Goal: Information Seeking & Learning: Understand process/instructions

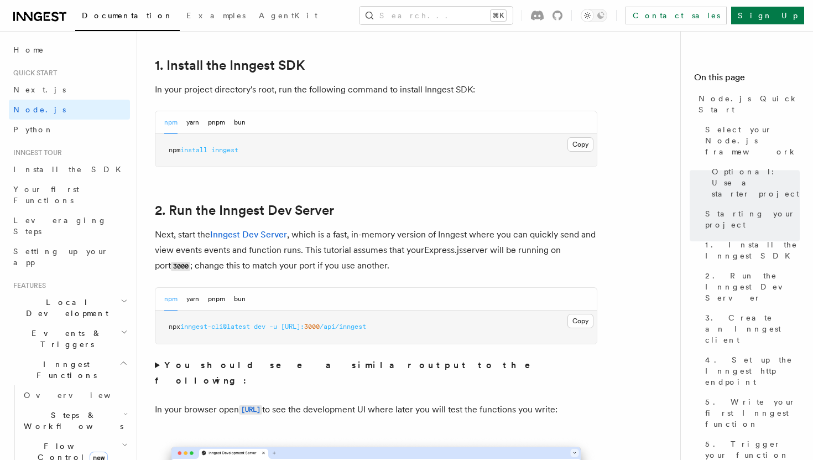
scroll to position [710, 0]
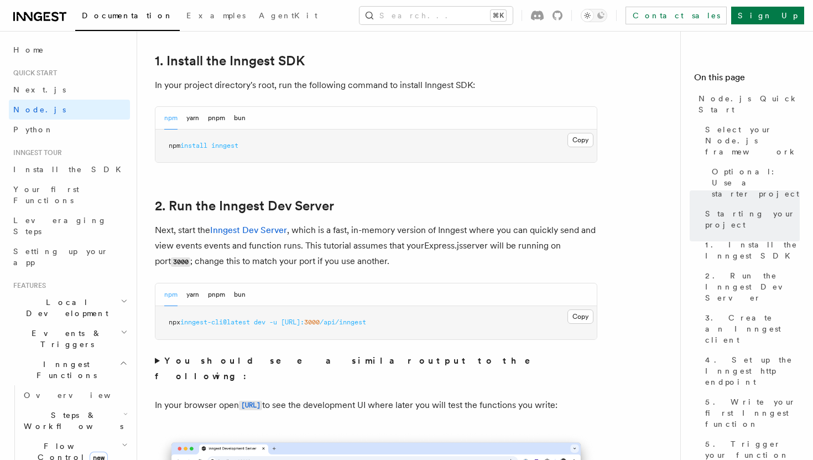
click at [207, 139] on pre "npm install inngest" at bounding box center [375, 145] width 441 height 33
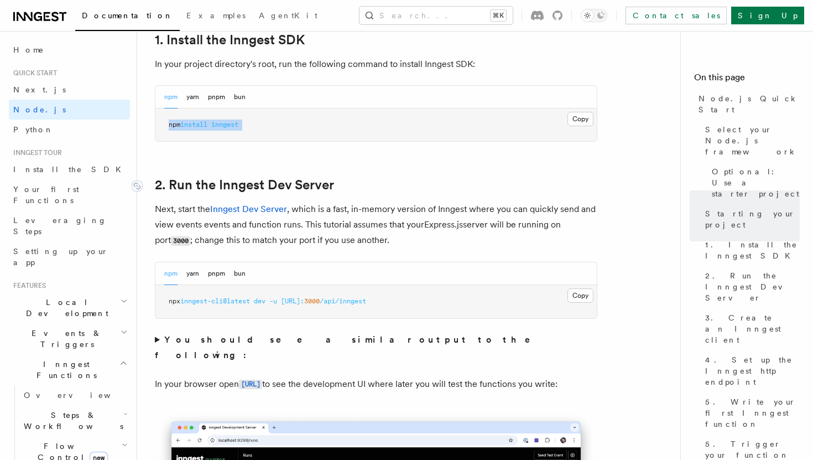
scroll to position [732, 0]
click at [218, 118] on pre "npm install inngest" at bounding box center [375, 124] width 441 height 33
copy article "npm install inngest"
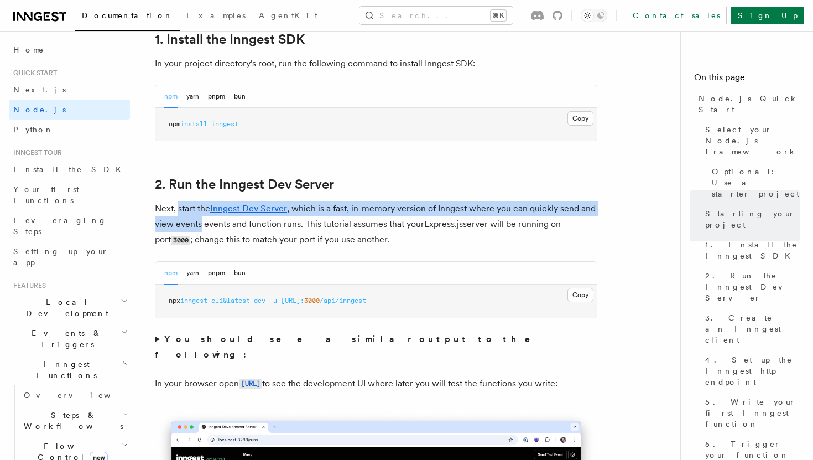
drag, startPoint x: 180, startPoint y: 202, endPoint x: 205, endPoint y: 231, distance: 37.6
click at [205, 231] on p "Next, start the Inngest Dev Server , which is a fast, in-memory version of Inng…" at bounding box center [376, 224] width 443 height 47
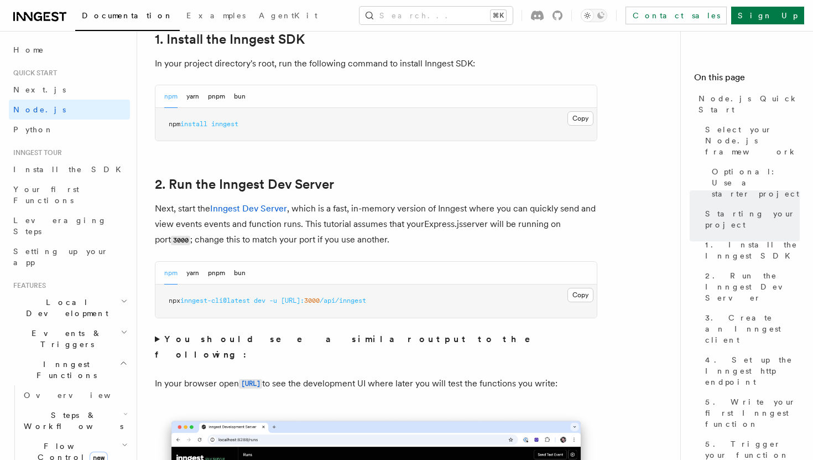
click at [245, 299] on span "inngest-cli@latest" at bounding box center [215, 300] width 70 height 8
drag, startPoint x: 434, startPoint y: 299, endPoint x: 210, endPoint y: 292, distance: 224.7
click at [210, 292] on pre "npx inngest-cli@latest dev -u [URL]: 3000 /api/inngest" at bounding box center [375, 300] width 441 height 33
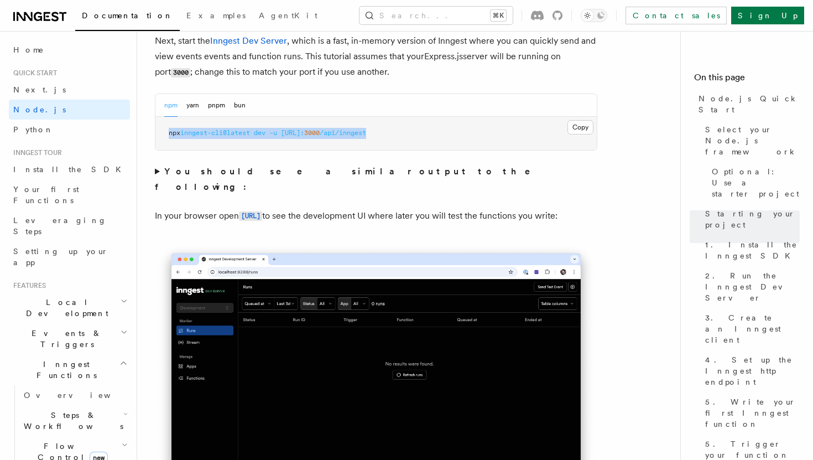
scroll to position [865, 0]
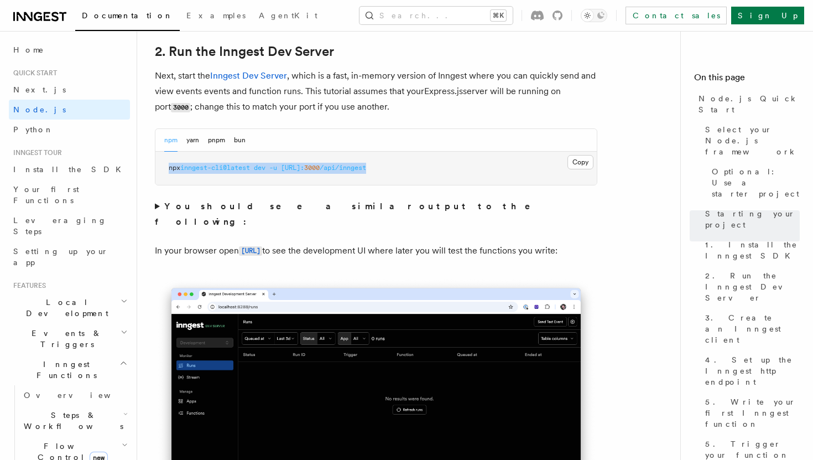
click at [238, 164] on span "inngest-cli@latest" at bounding box center [215, 168] width 70 height 8
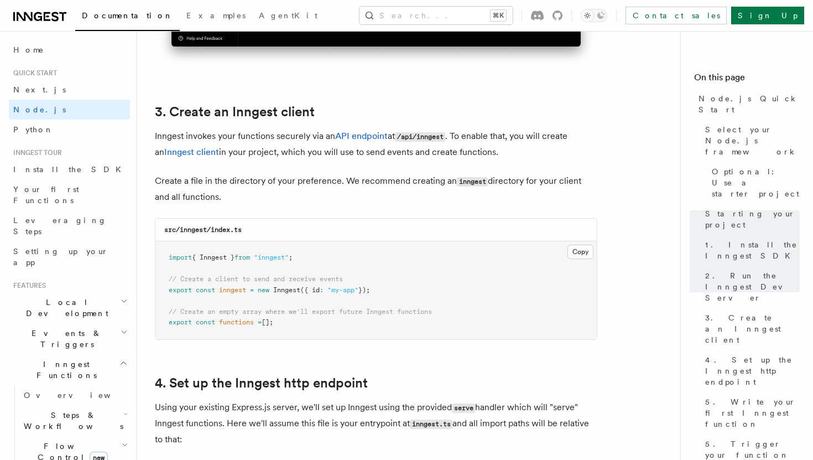
scroll to position [1352, 0]
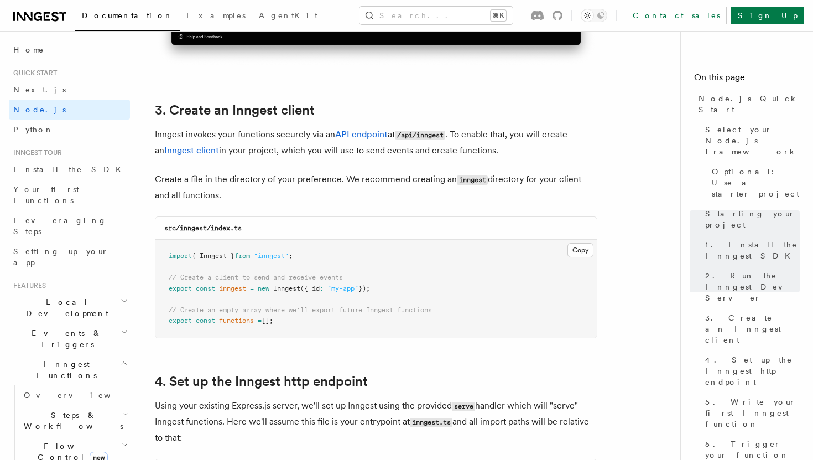
drag, startPoint x: 289, startPoint y: 322, endPoint x: 156, endPoint y: 256, distance: 148.7
click at [156, 256] on pre "import { Inngest } from "inngest" ; // Create a client to send and receive even…" at bounding box center [375, 289] width 441 height 98
copy code "import { Inngest } from "inngest" ; // Create a client to send and receive even…"
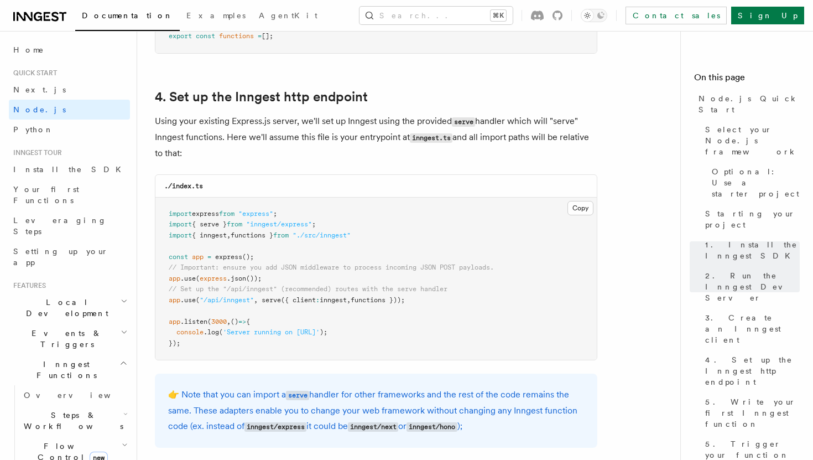
scroll to position [1638, 0]
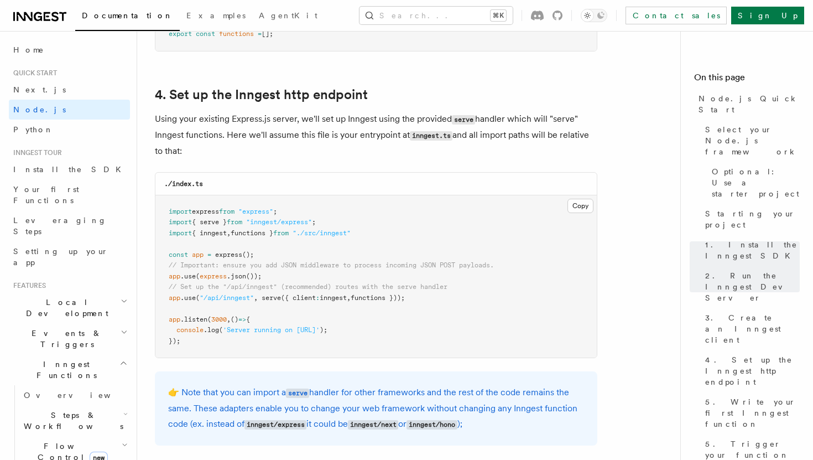
click at [278, 301] on span "serve" at bounding box center [271, 298] width 19 height 8
drag, startPoint x: 432, startPoint y: 298, endPoint x: 169, endPoint y: 299, distance: 262.8
click at [169, 299] on pre "import express from "express" ; import { serve } from "inngest/express" ; impor…" at bounding box center [375, 276] width 441 height 163
copy span "app .use ( "/api/inngest" , serve ({ client : inngest , functions }));"
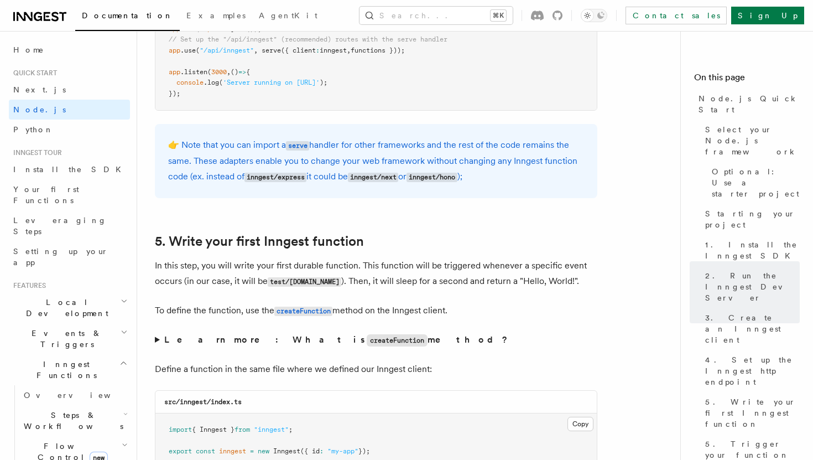
scroll to position [1884, 0]
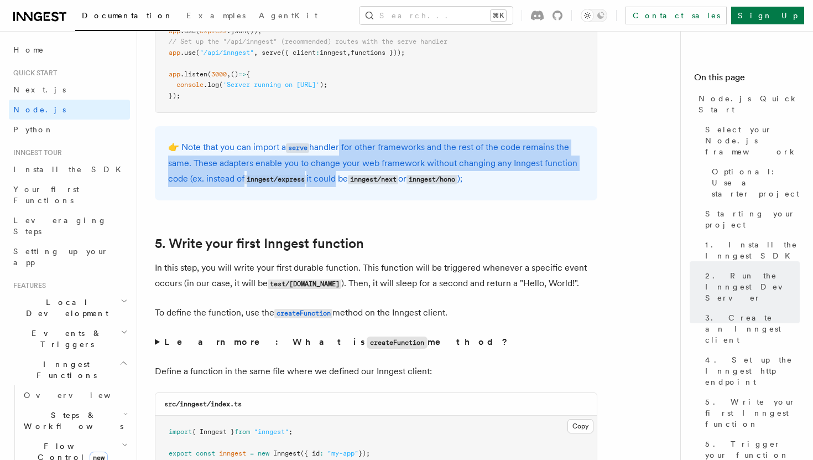
drag, startPoint x: 339, startPoint y: 144, endPoint x: 338, endPoint y: 184, distance: 40.4
click at [339, 185] on p "👉 Note that you can import a serve handler for other frameworks and the rest of…" at bounding box center [376, 163] width 416 height 48
click at [338, 184] on p "👉 Note that you can import a serve handler for other frameworks and the rest of…" at bounding box center [376, 163] width 416 height 48
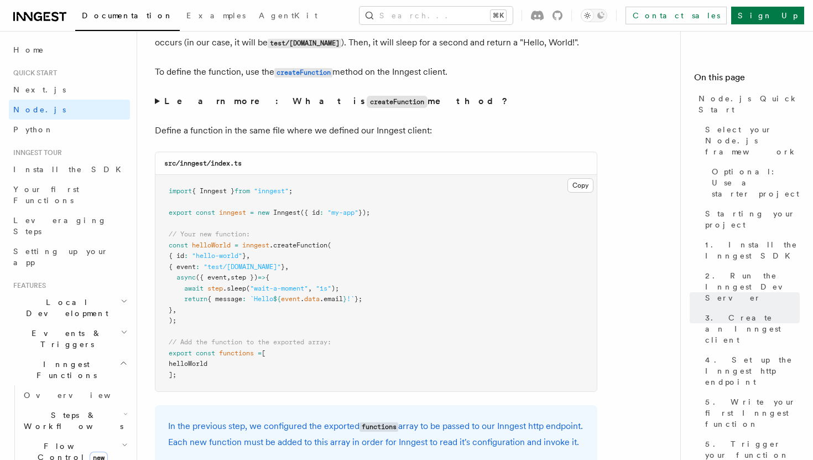
scroll to position [2125, 0]
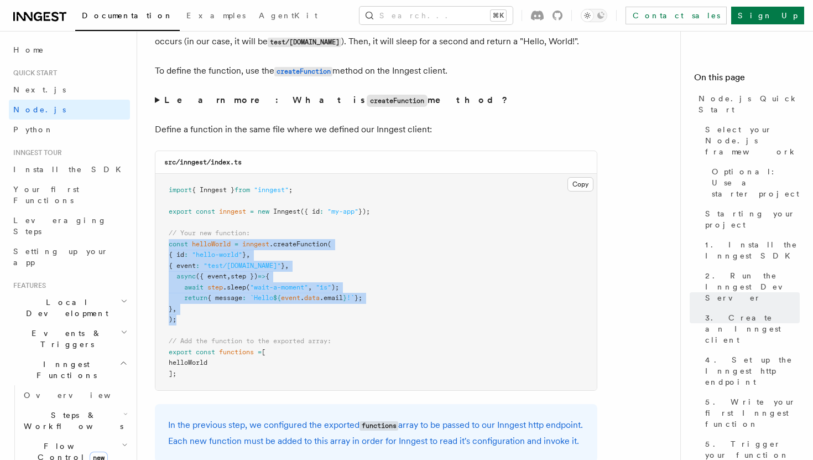
drag, startPoint x: 184, startPoint y: 325, endPoint x: 150, endPoint y: 249, distance: 83.5
copy code "const helloWorld = inngest .createFunction ( { id : "hello-world" } , { event :…"
